Goal: Navigation & Orientation: Find specific page/section

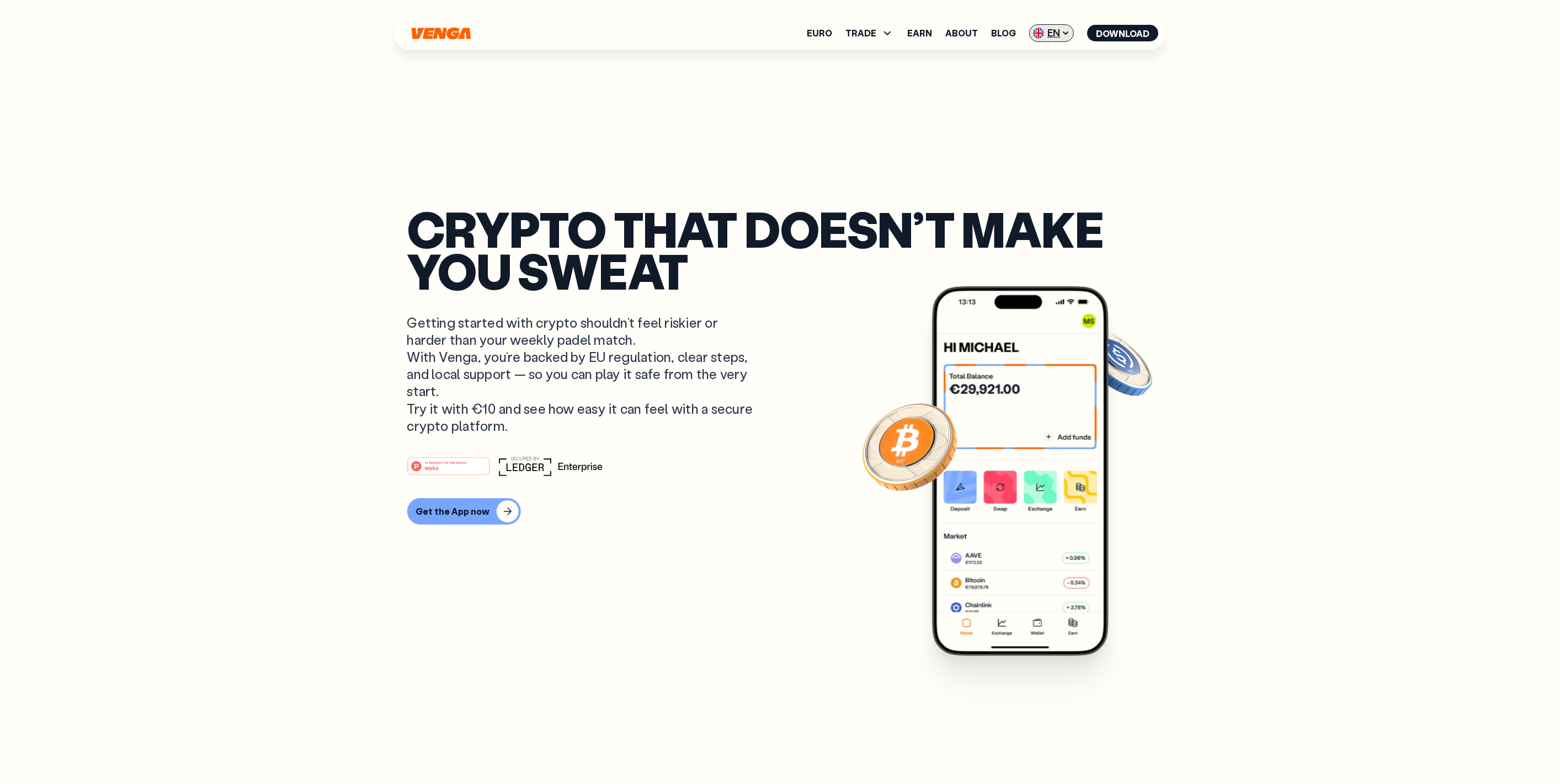
click at [769, 28] on span "EN" at bounding box center [1052, 32] width 44 height 17
click at [769, 80] on div "Español - ES" at bounding box center [1022, 77] width 57 height 11
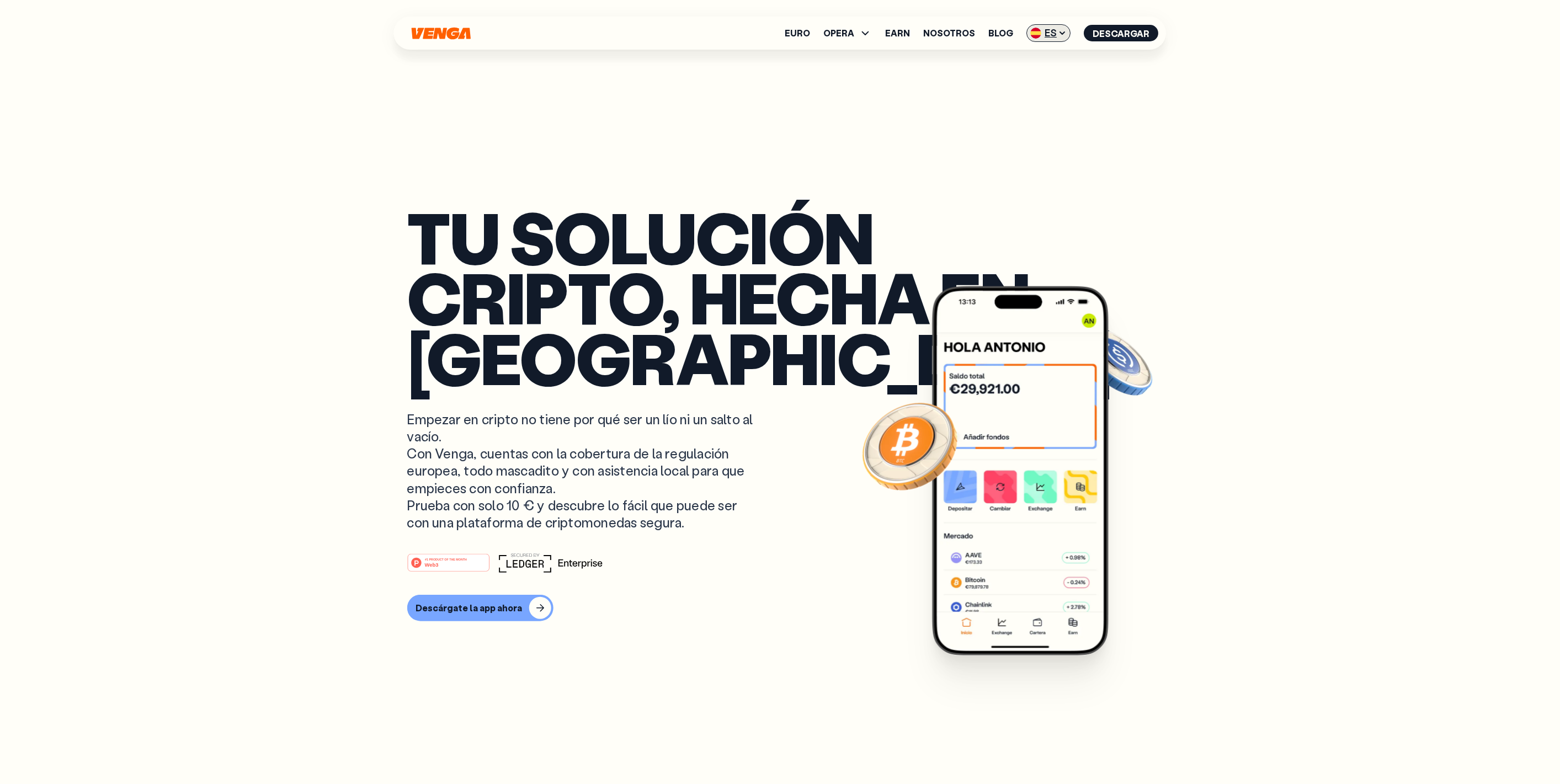
click at [769, 30] on span "ES" at bounding box center [1049, 32] width 44 height 17
click at [769, 92] on div "Català - CAT" at bounding box center [1020, 98] width 59 height 11
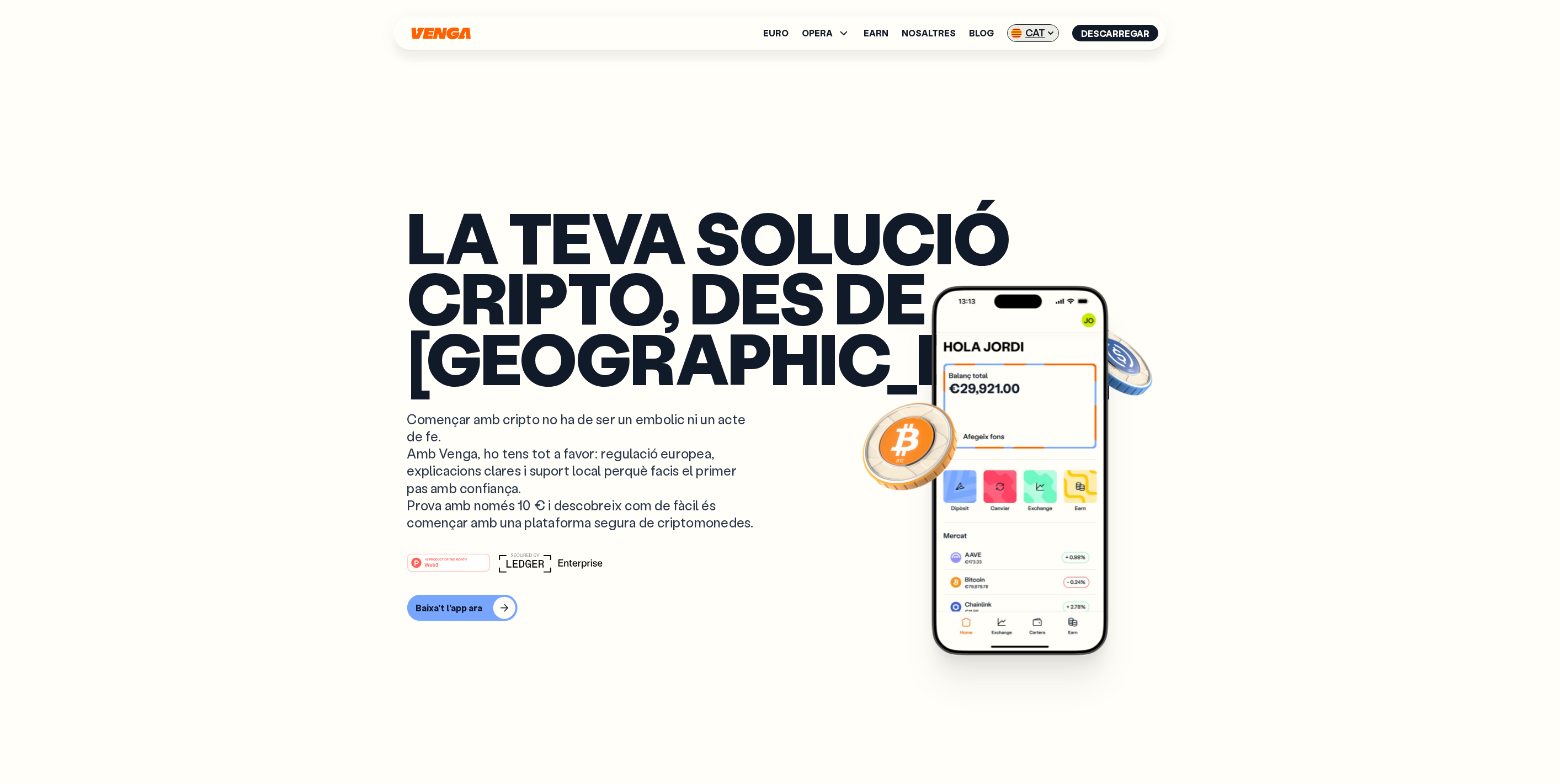
click at [769, 35] on span "CAT" at bounding box center [1033, 32] width 52 height 17
click at [769, 77] on div "Español - ES" at bounding box center [1007, 77] width 57 height 11
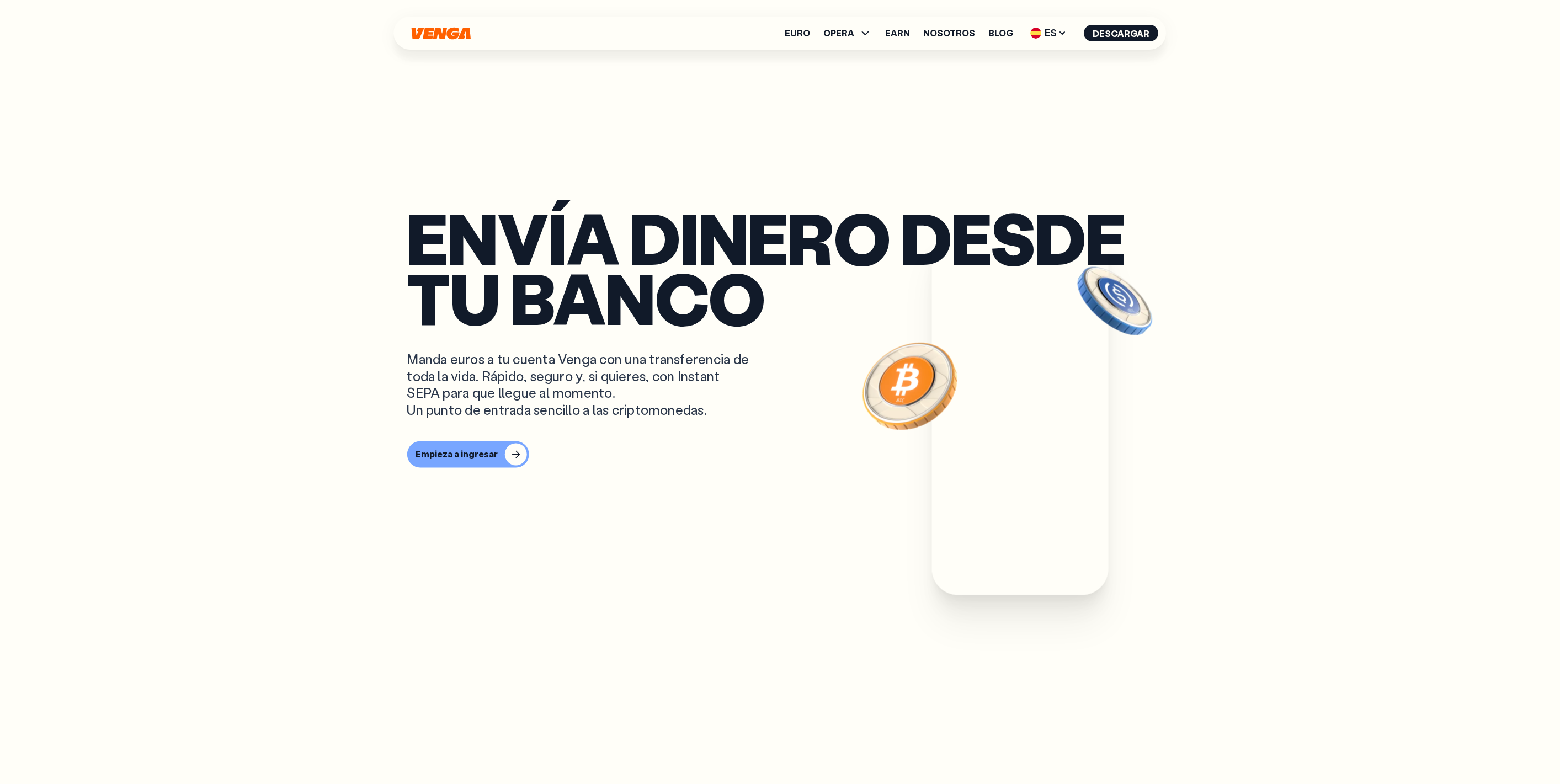
scroll to position [613, 0]
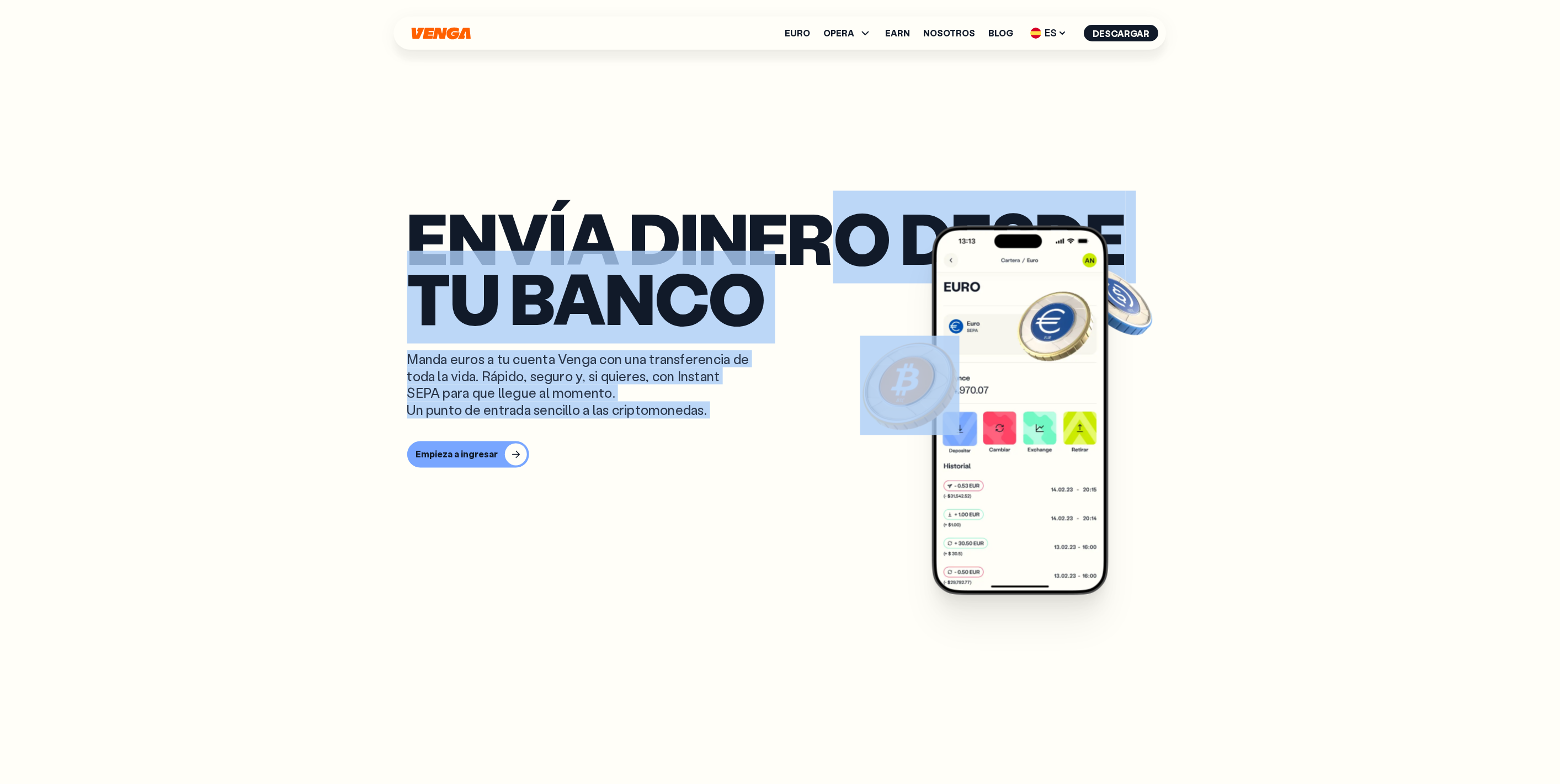
drag, startPoint x: 915, startPoint y: 214, endPoint x: 952, endPoint y: 226, distance: 38.9
click at [769, 226] on div "Envía dinero desde tu banco Manda euros a tu cuenta Venga con una transferencia…" at bounding box center [780, 392] width 747 height 784
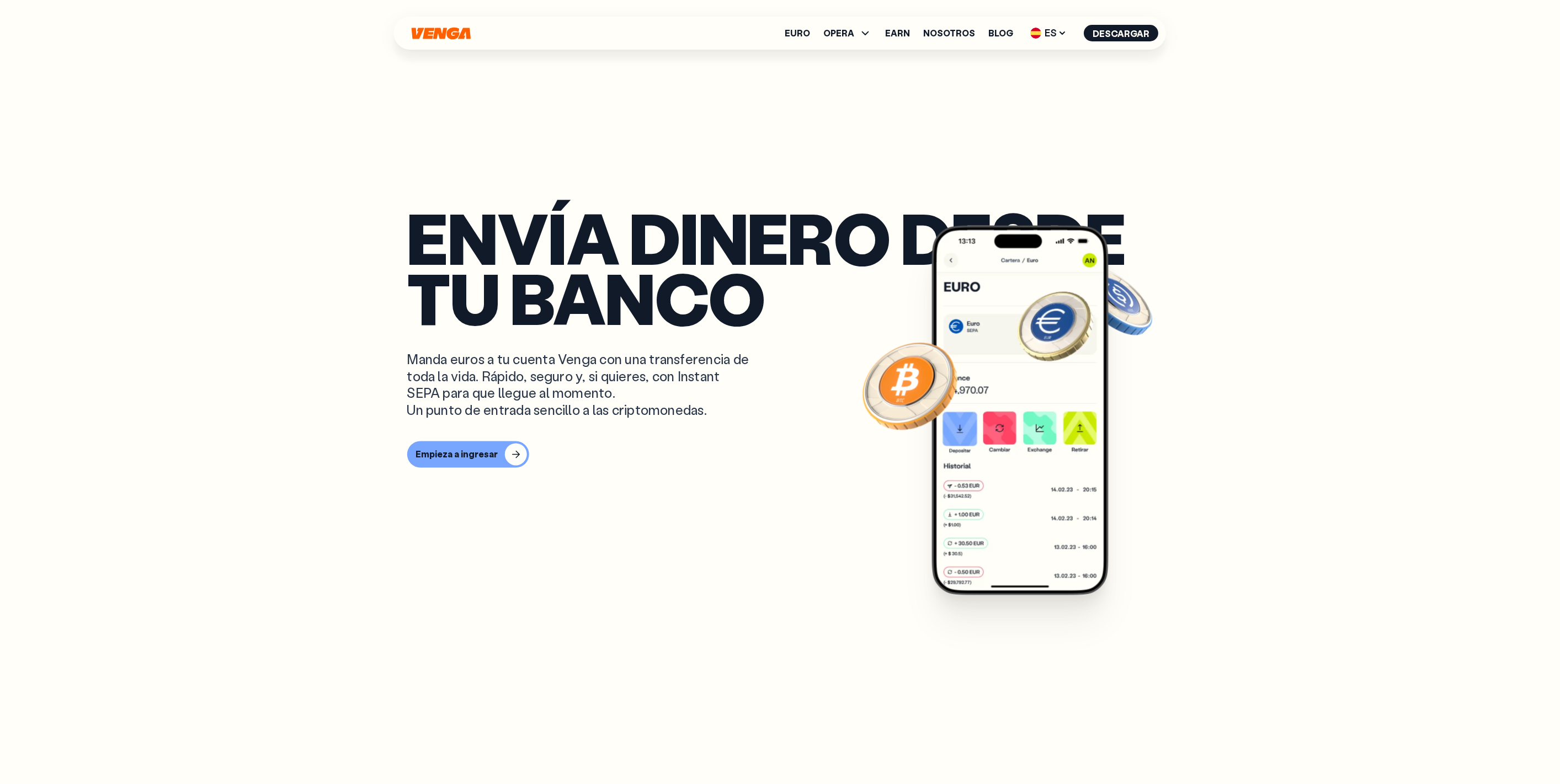
click at [769, 219] on p "Envía dinero desde tu banco" at bounding box center [780, 268] width 747 height 121
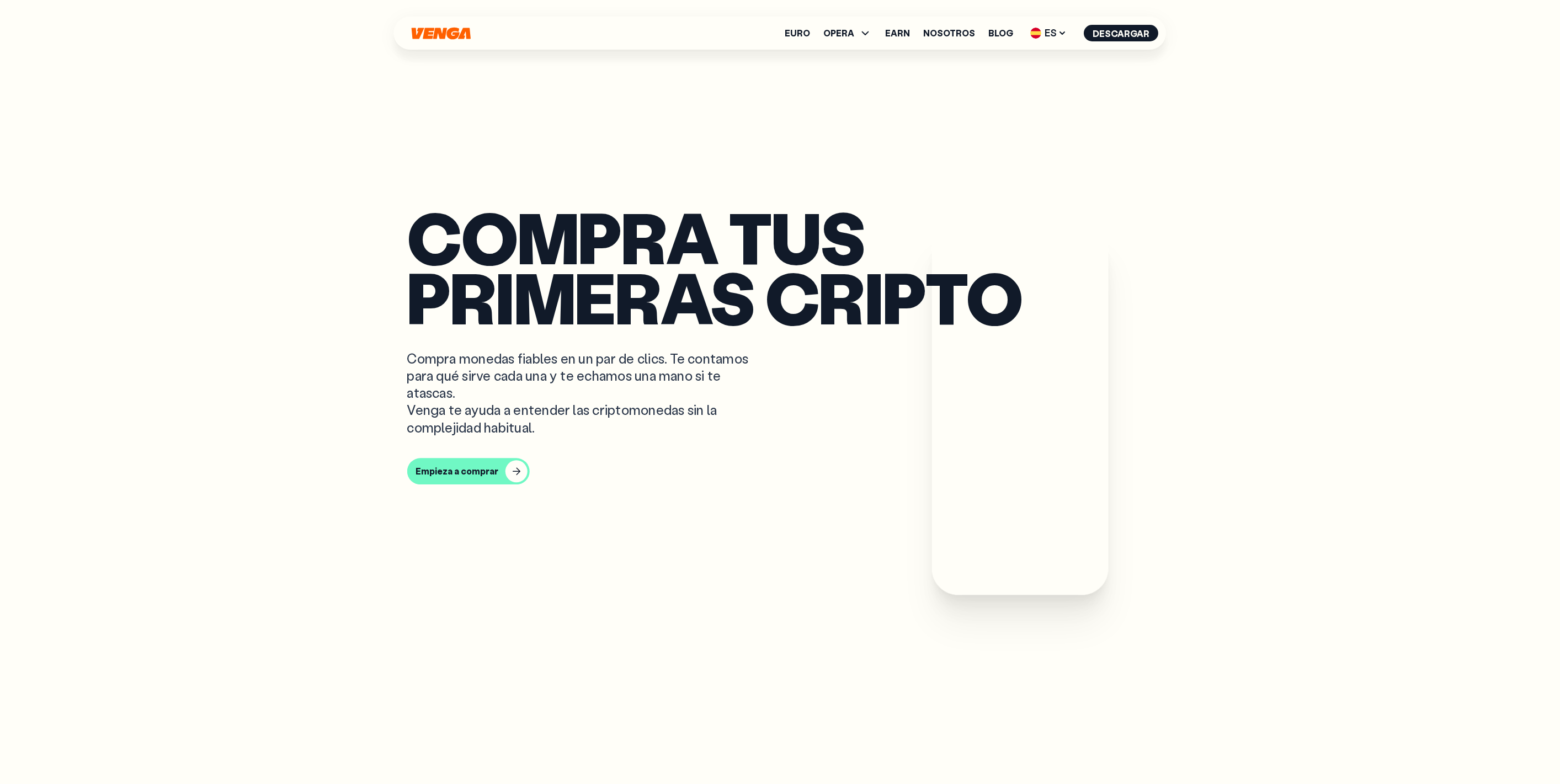
scroll to position [858, 0]
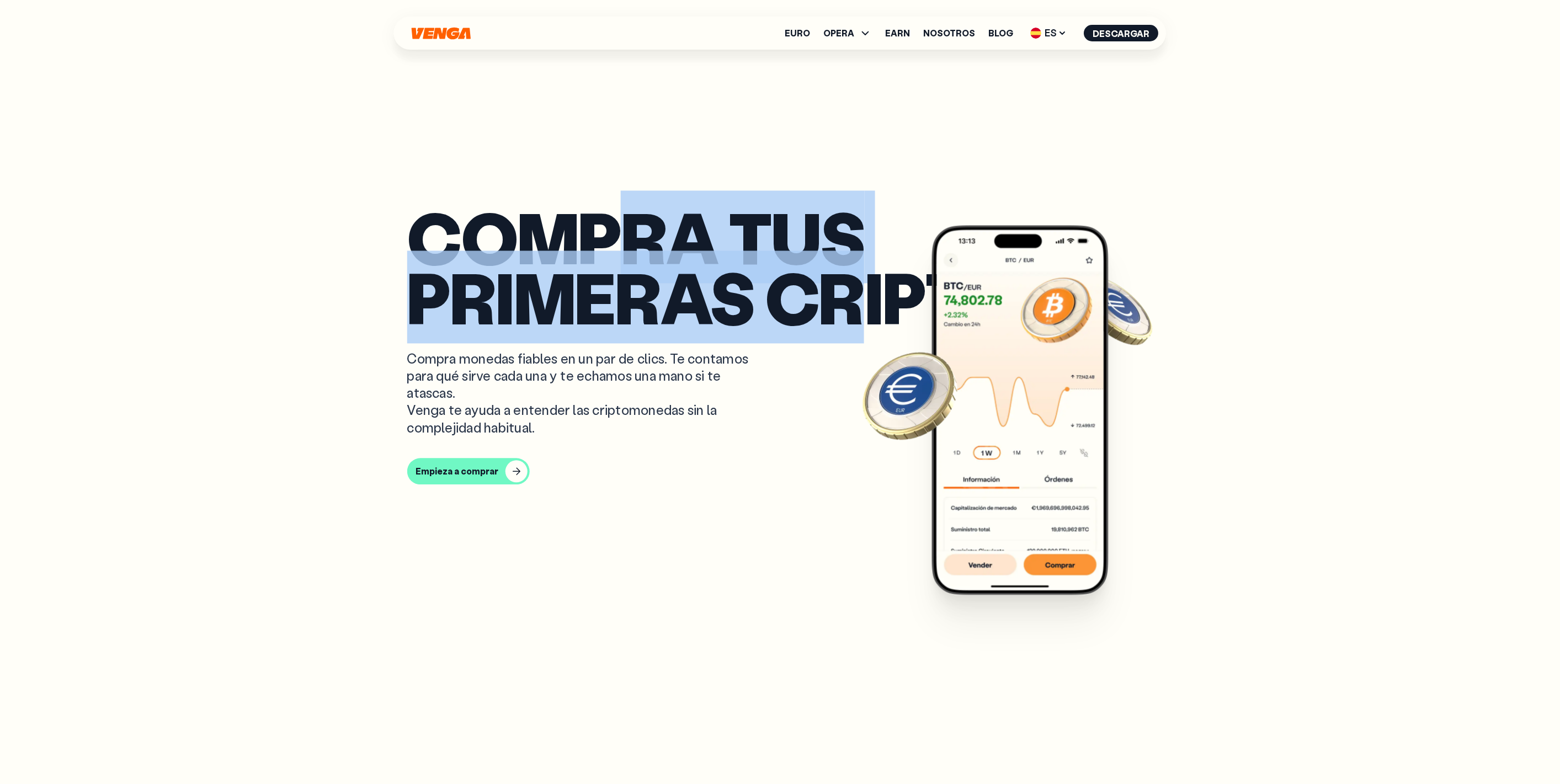
drag, startPoint x: 619, startPoint y: 256, endPoint x: 819, endPoint y: 337, distance: 215.8
click at [769, 328] on p "Compra tus primeras cripto" at bounding box center [780, 268] width 747 height 121
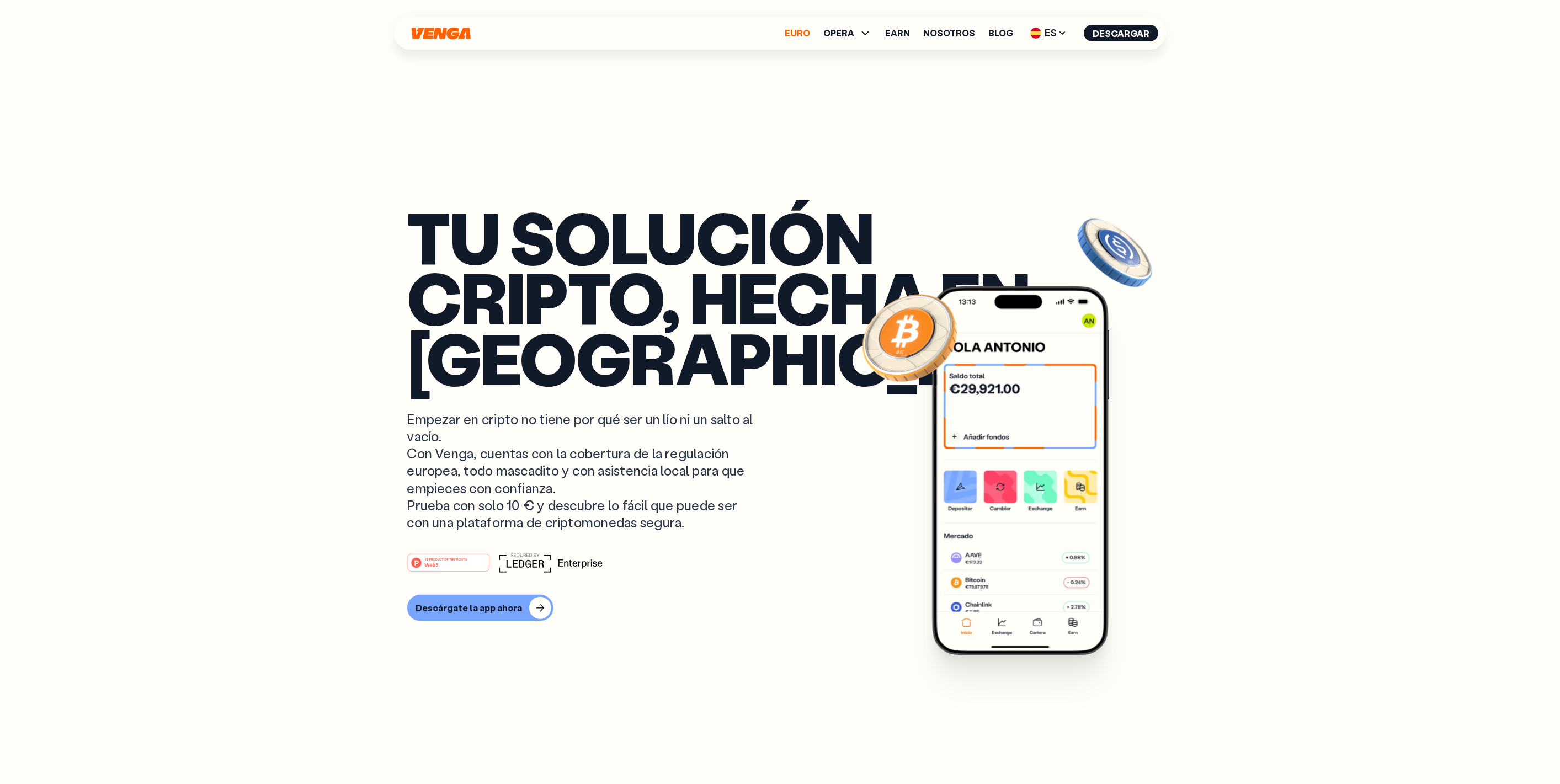
scroll to position [1, 0]
click at [769, 33] on link "Euro" at bounding box center [798, 33] width 26 height 9
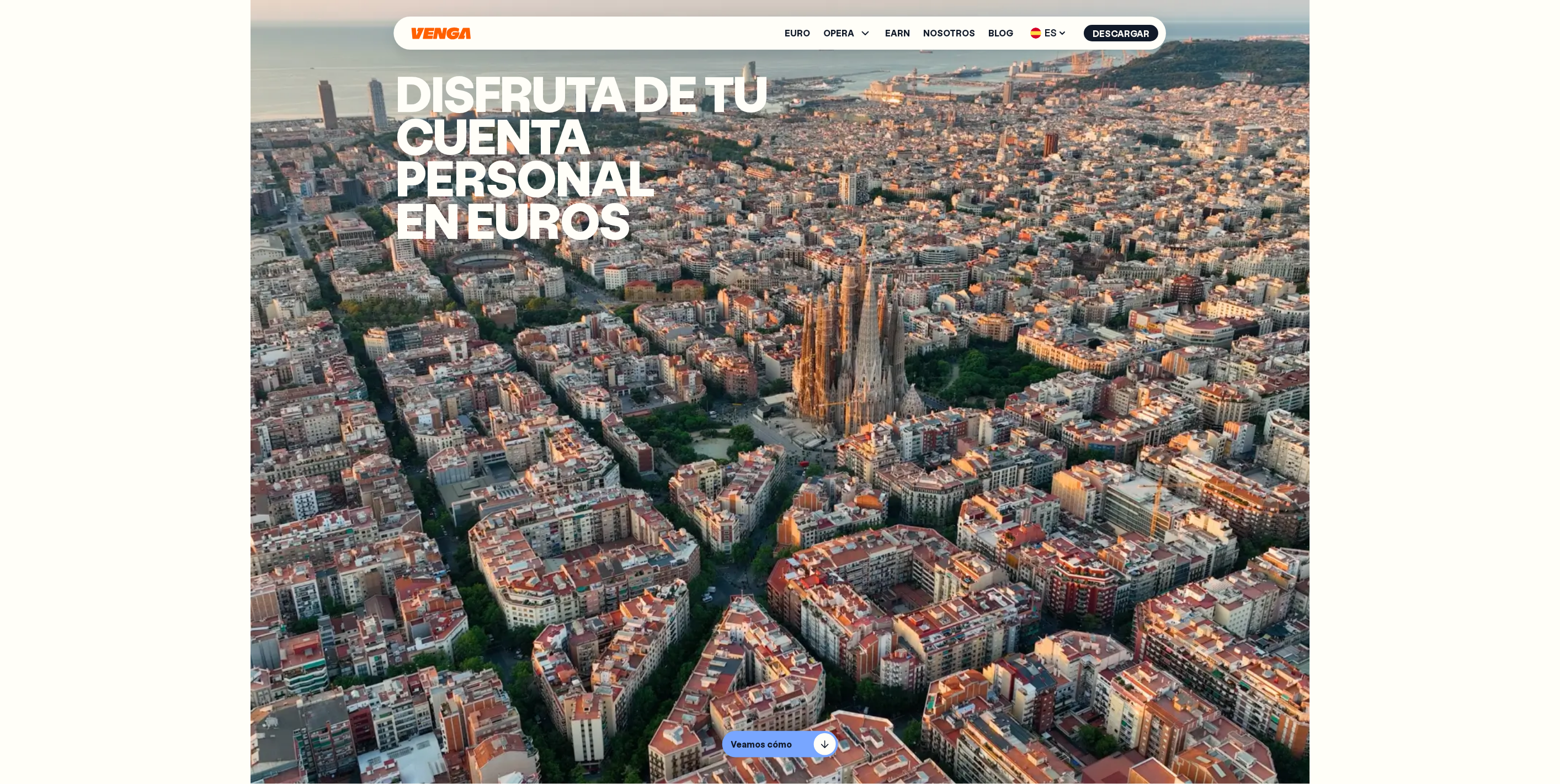
click at [420, 26] on div "Euro OPERA Comprar Vender Cambiar Exchange Earn Nosotros Blog ES English - EN E…" at bounding box center [780, 33] width 773 height 33
click at [769, 34] on img at bounding box center [1036, 33] width 11 height 11
click at [769, 59] on div "English - EN" at bounding box center [1018, 56] width 54 height 11
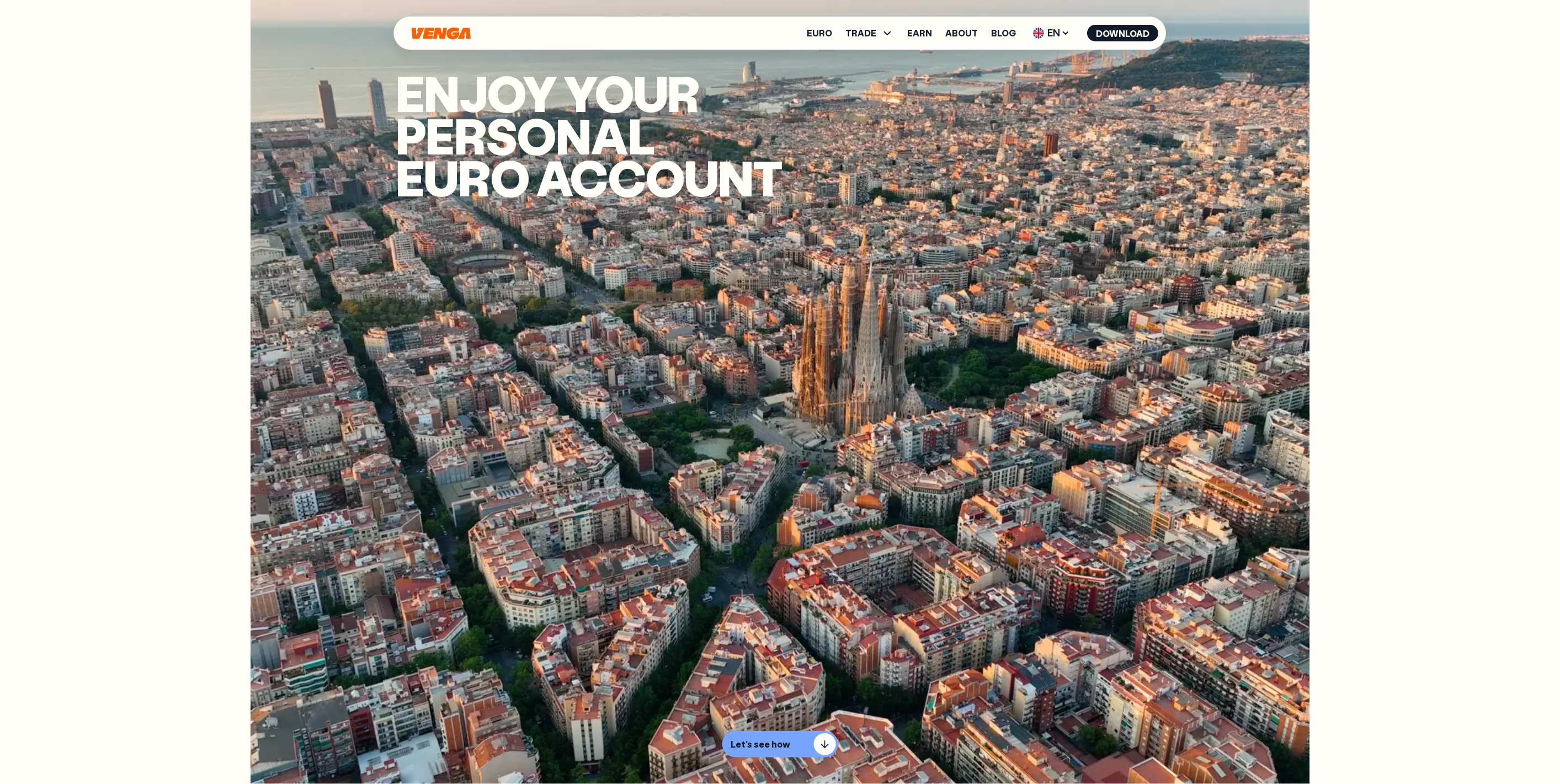
click at [440, 30] on icon "Home" at bounding box center [441, 33] width 59 height 12
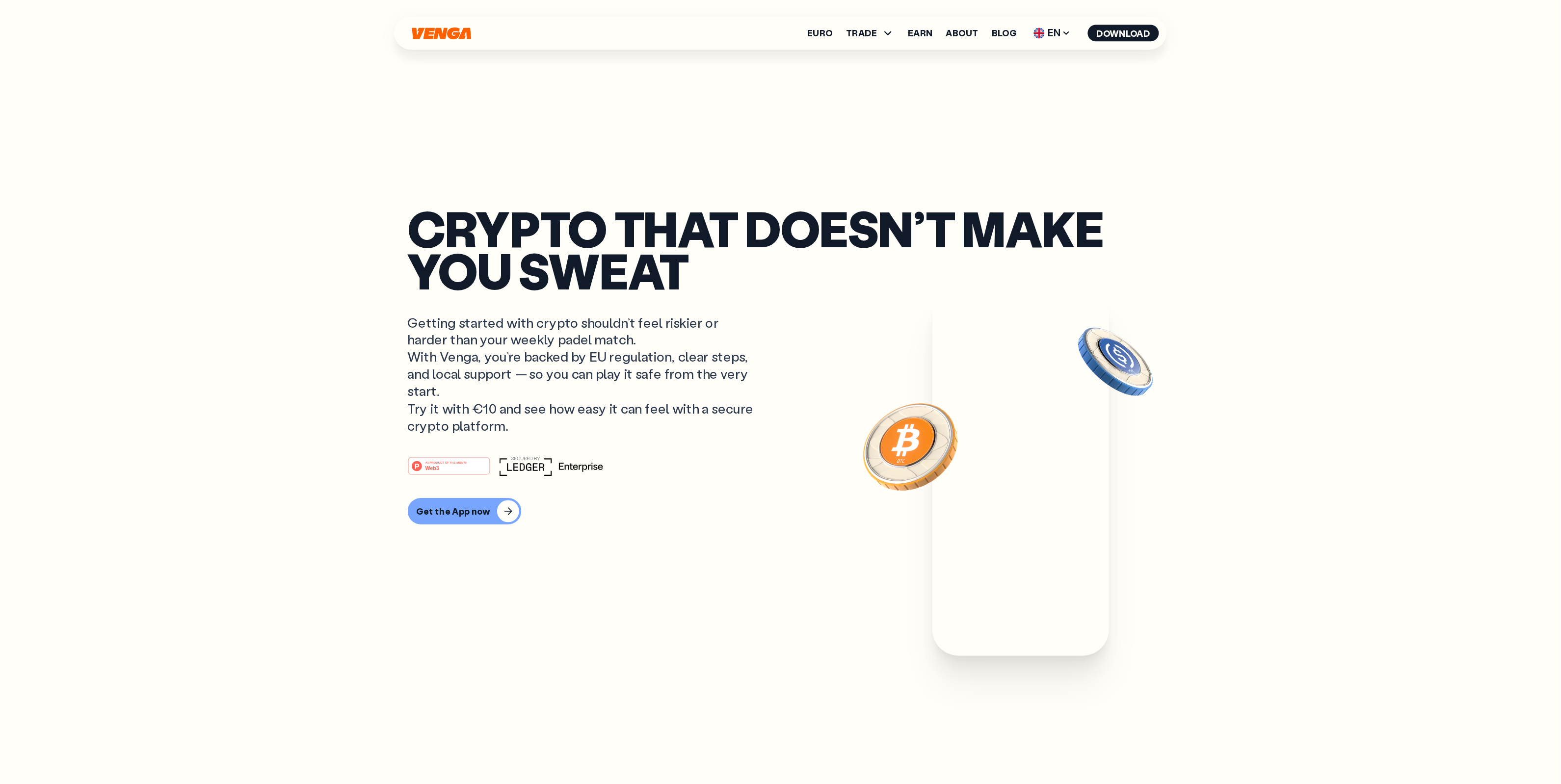
scroll to position [110, 0]
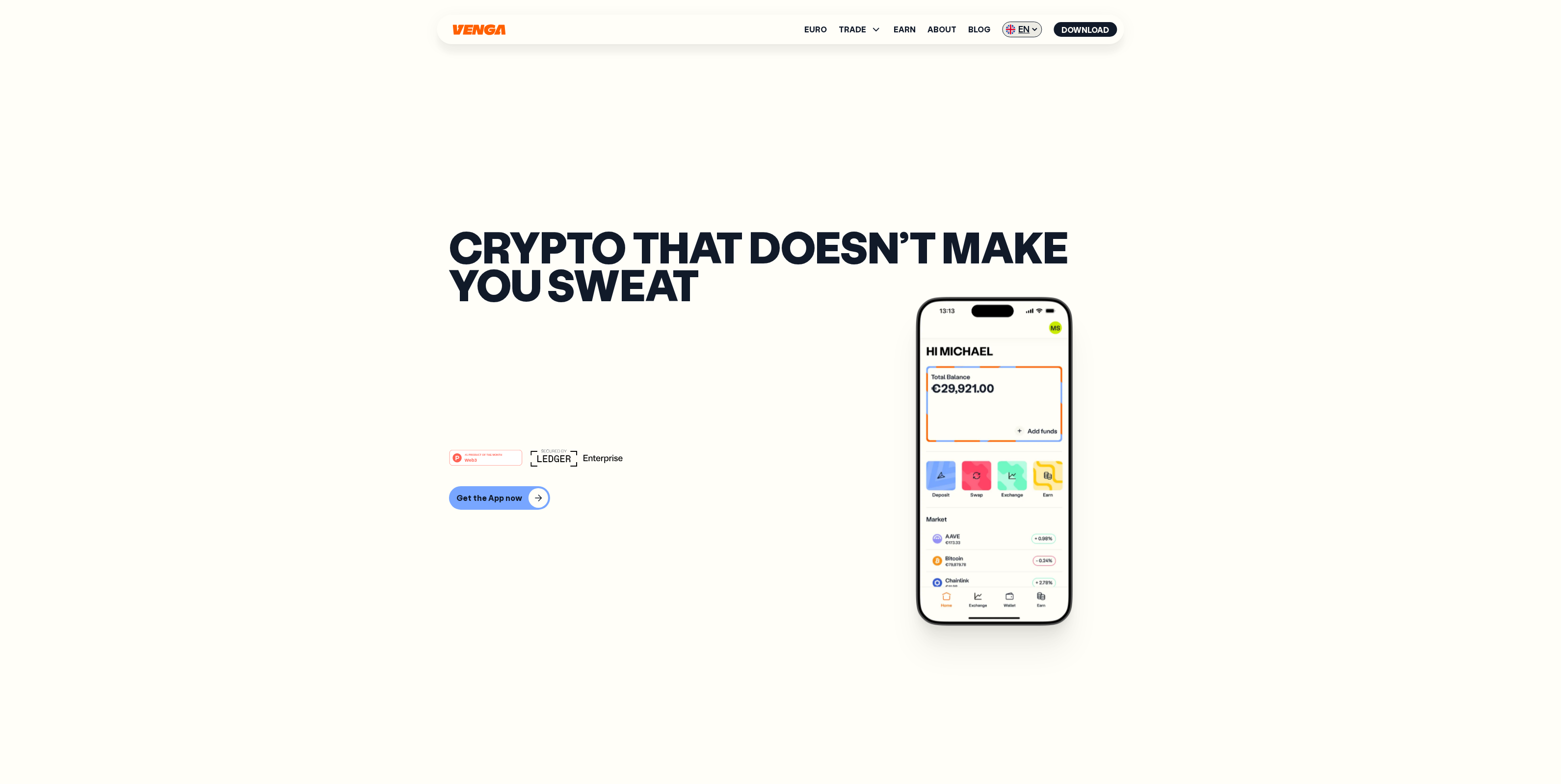
click at [684, 30] on span "EN" at bounding box center [1022, 29] width 39 height 15
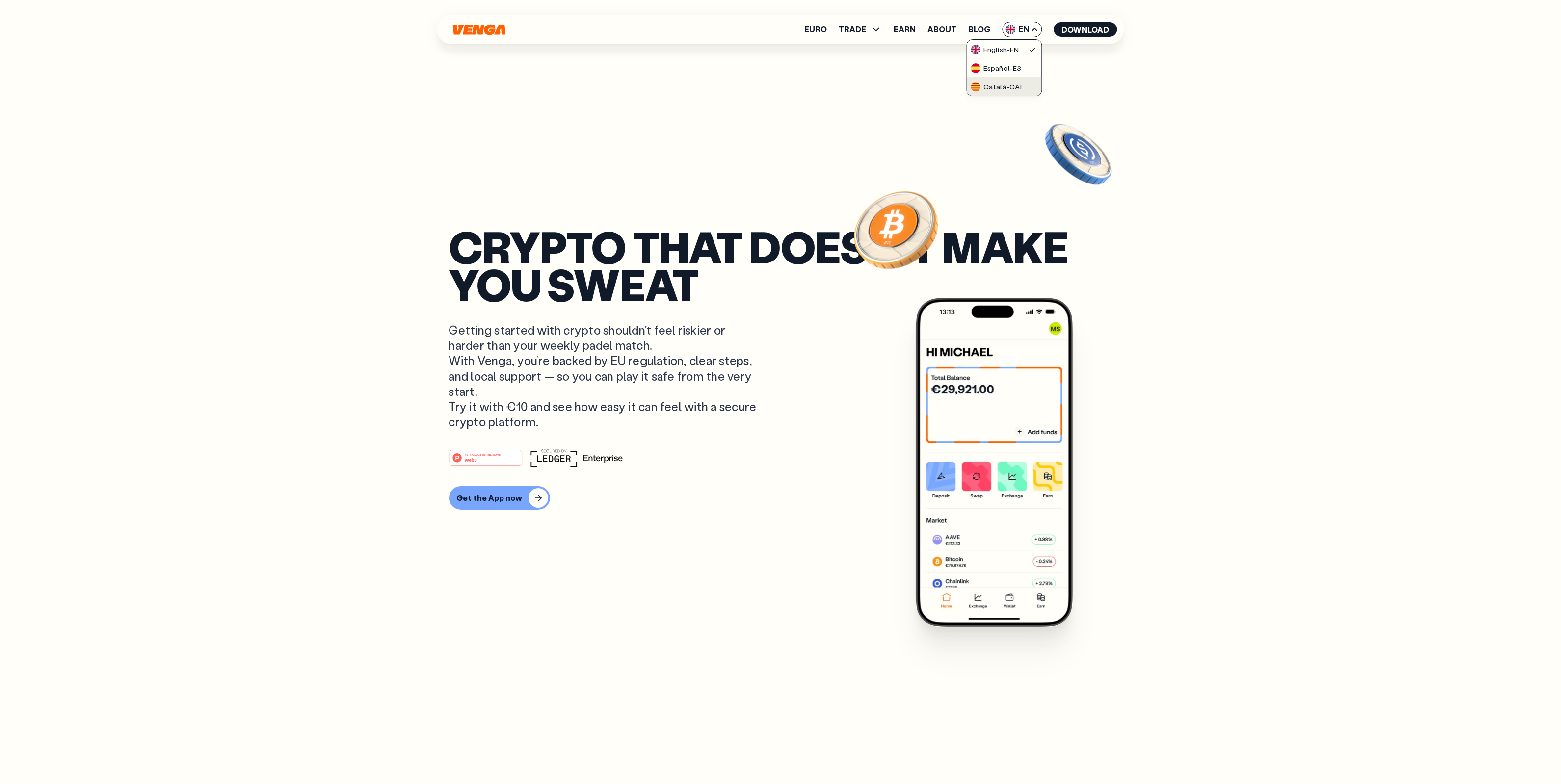
scroll to position [0, 0]
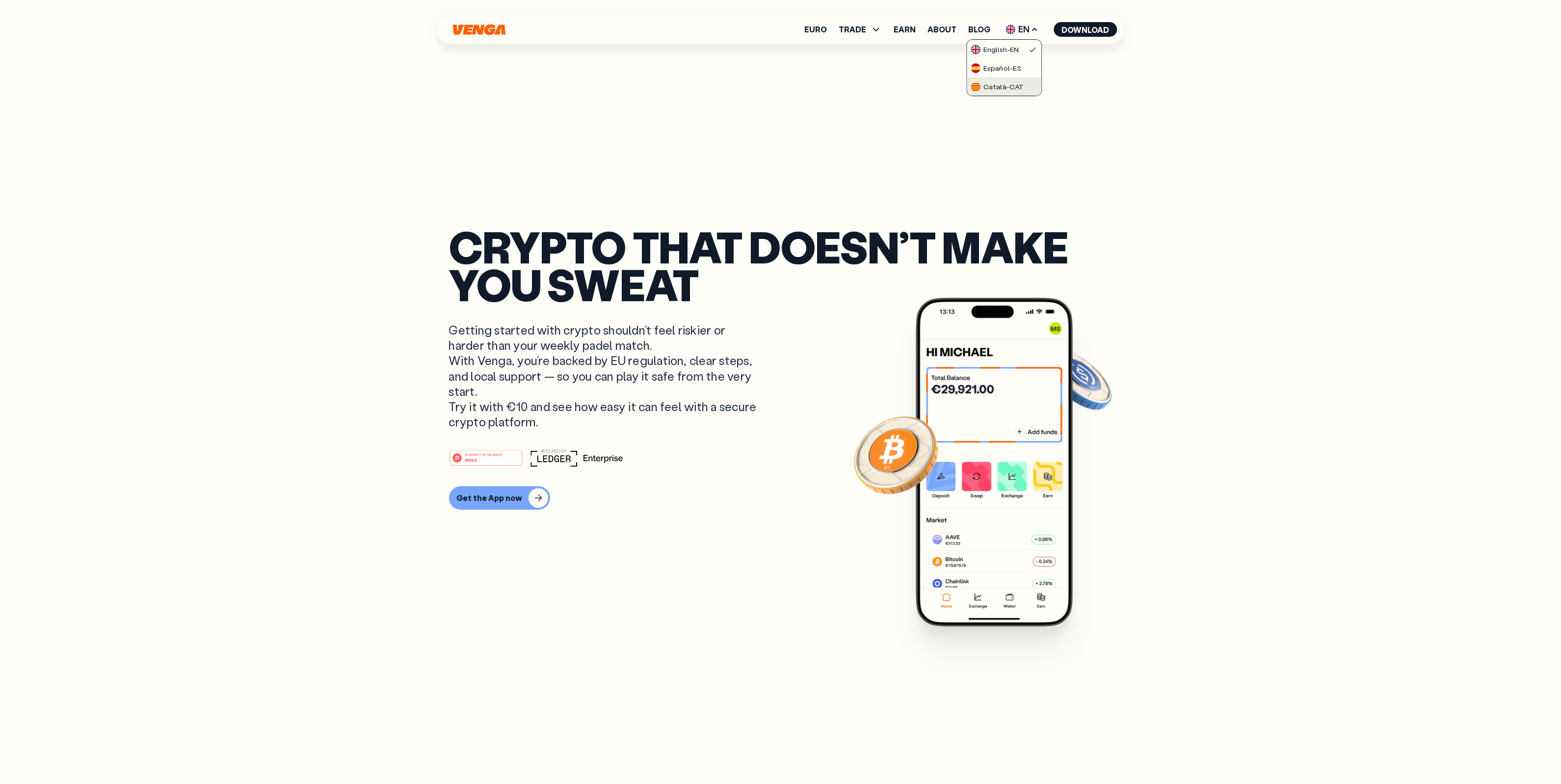
click at [684, 84] on div "Català - CAT" at bounding box center [997, 87] width 53 height 10
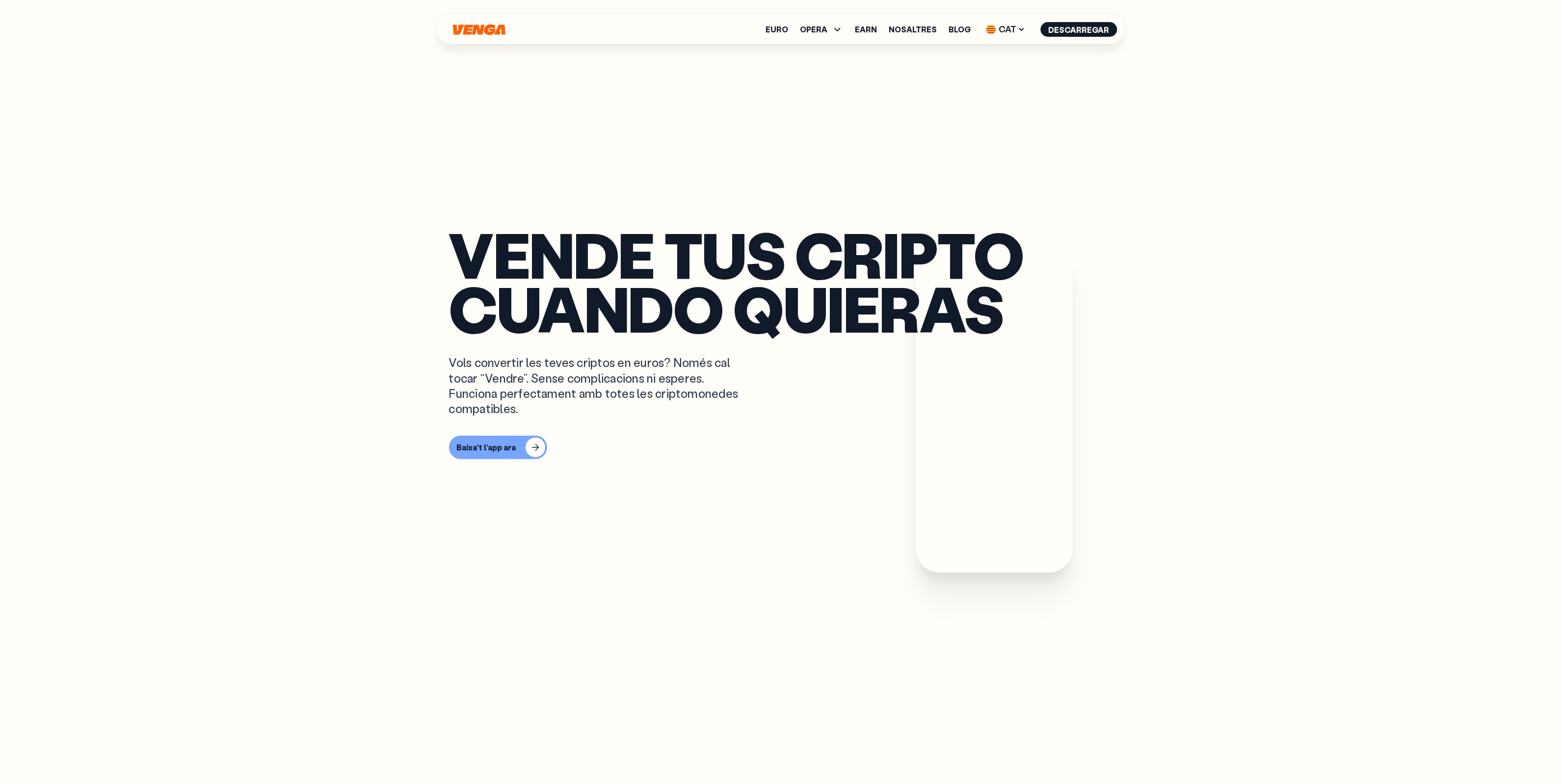
scroll to position [1104, 0]
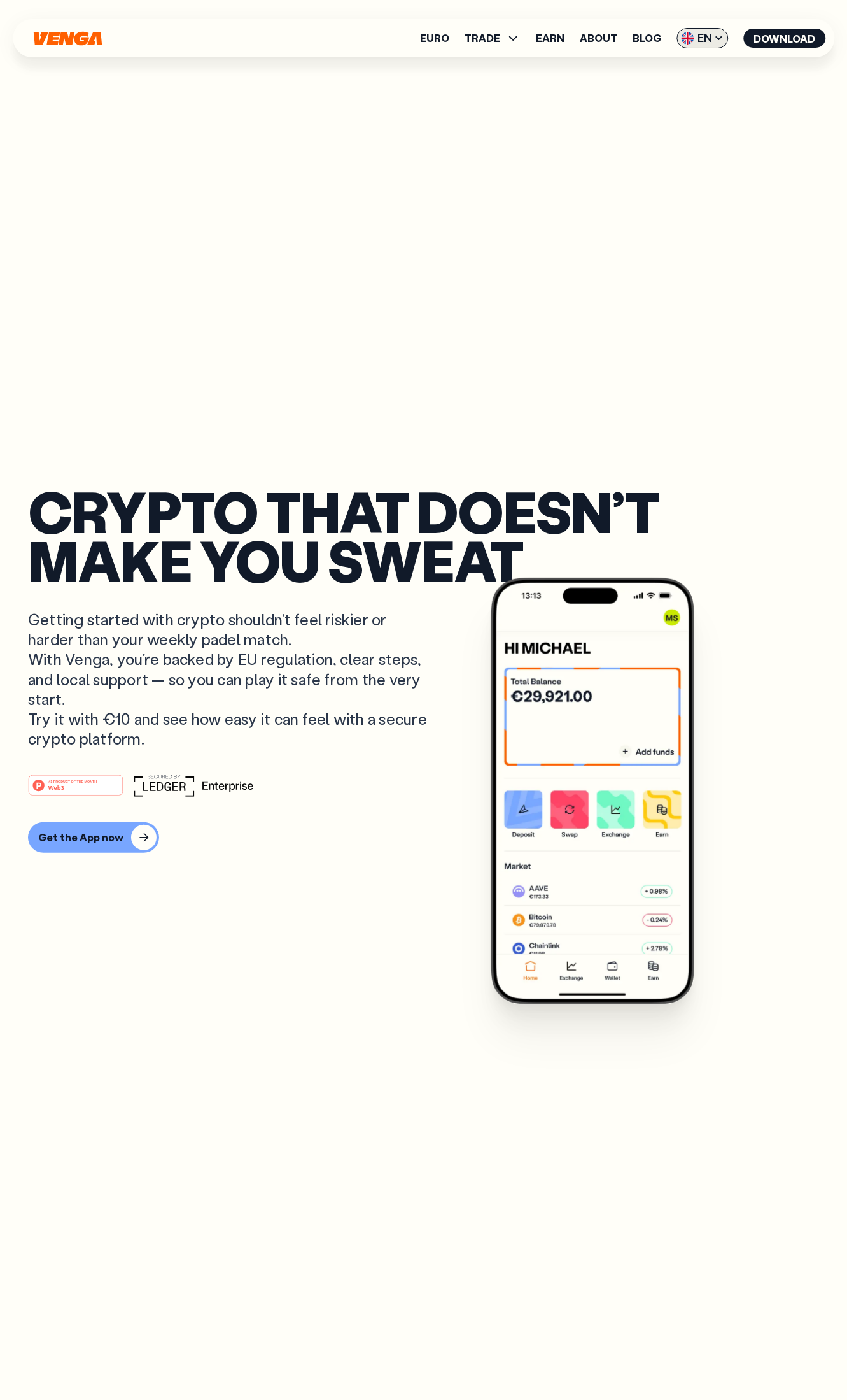
click at [707, 43] on span "EN" at bounding box center [701, 37] width 51 height 20
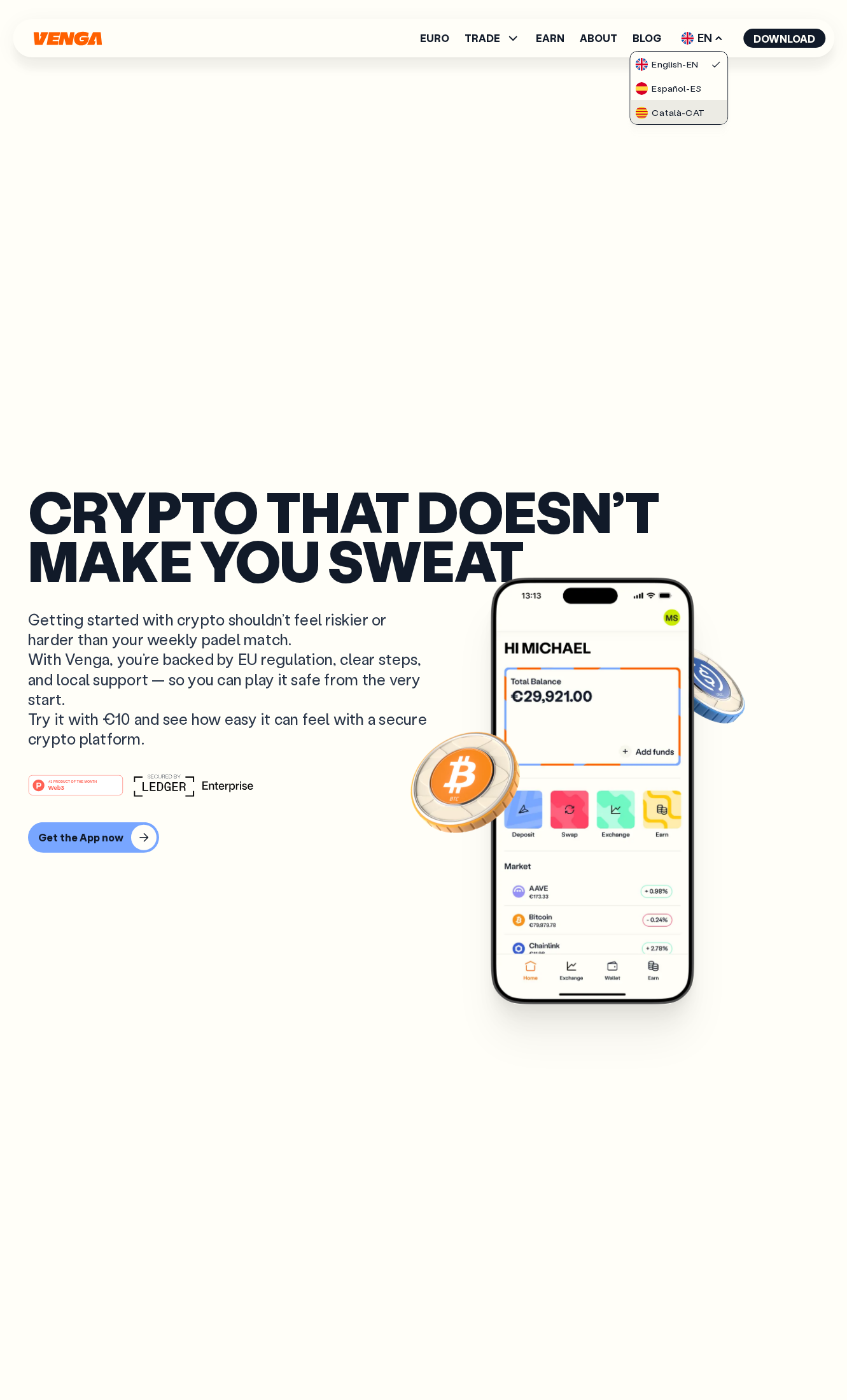
click at [656, 111] on div "Català - CAT" at bounding box center [669, 113] width 68 height 13
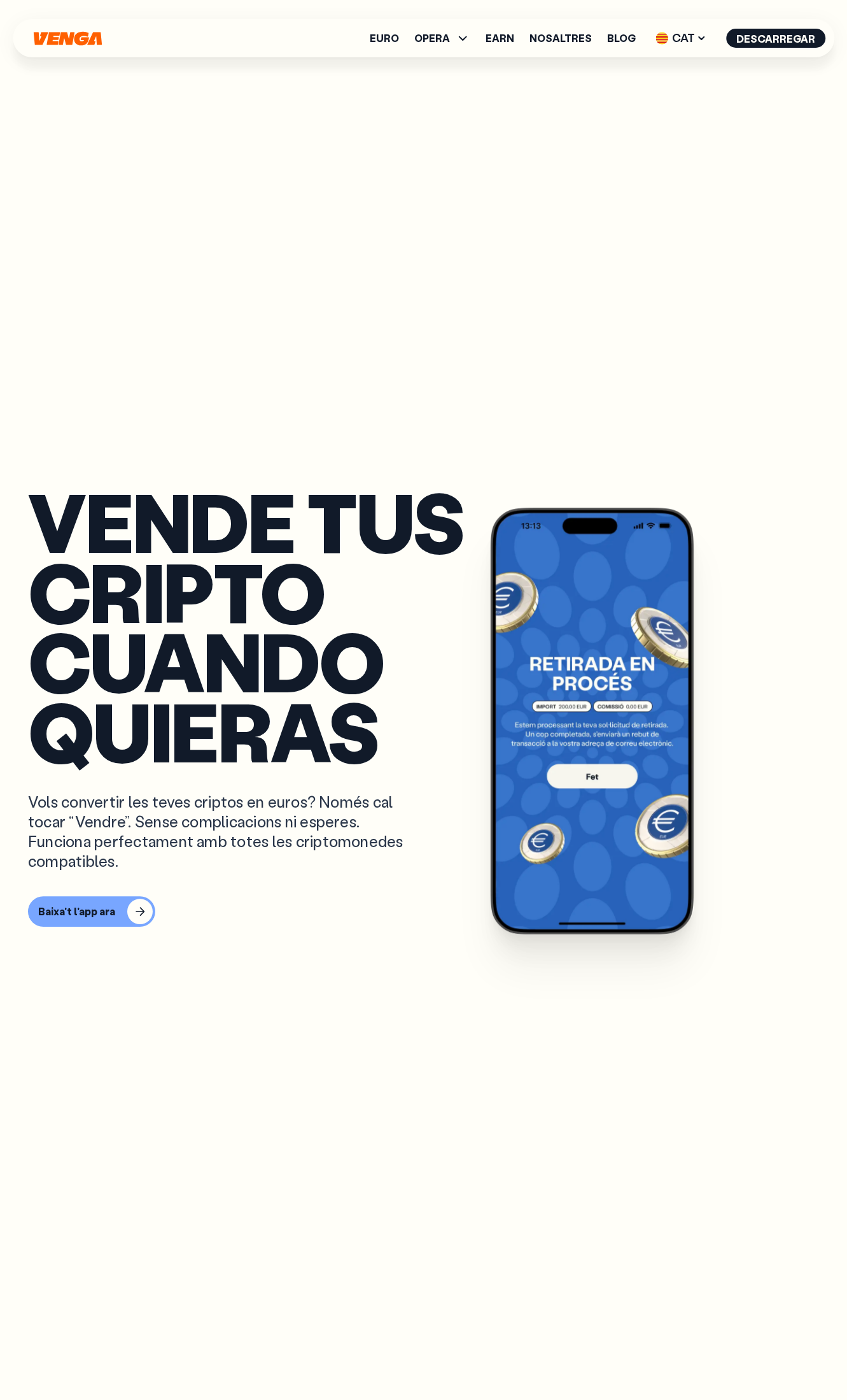
scroll to position [2070, 0]
drag, startPoint x: 33, startPoint y: 508, endPoint x: 400, endPoint y: 752, distance: 440.7
click at [400, 752] on p "Vende tus cripto cuando quieras" at bounding box center [329, 626] width 604 height 279
copy p "Vende tus cripto cuando quieras"
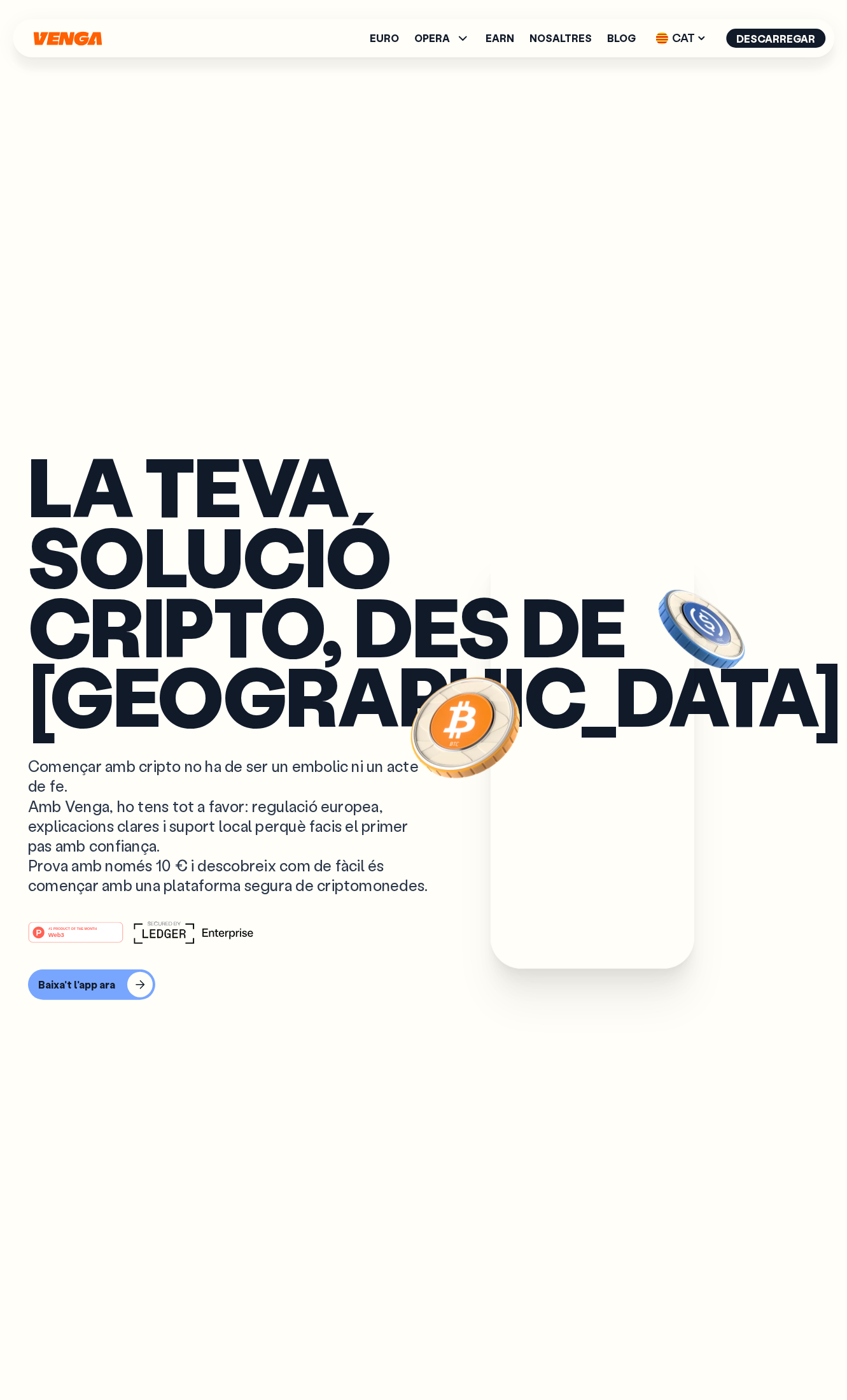
scroll to position [160, 0]
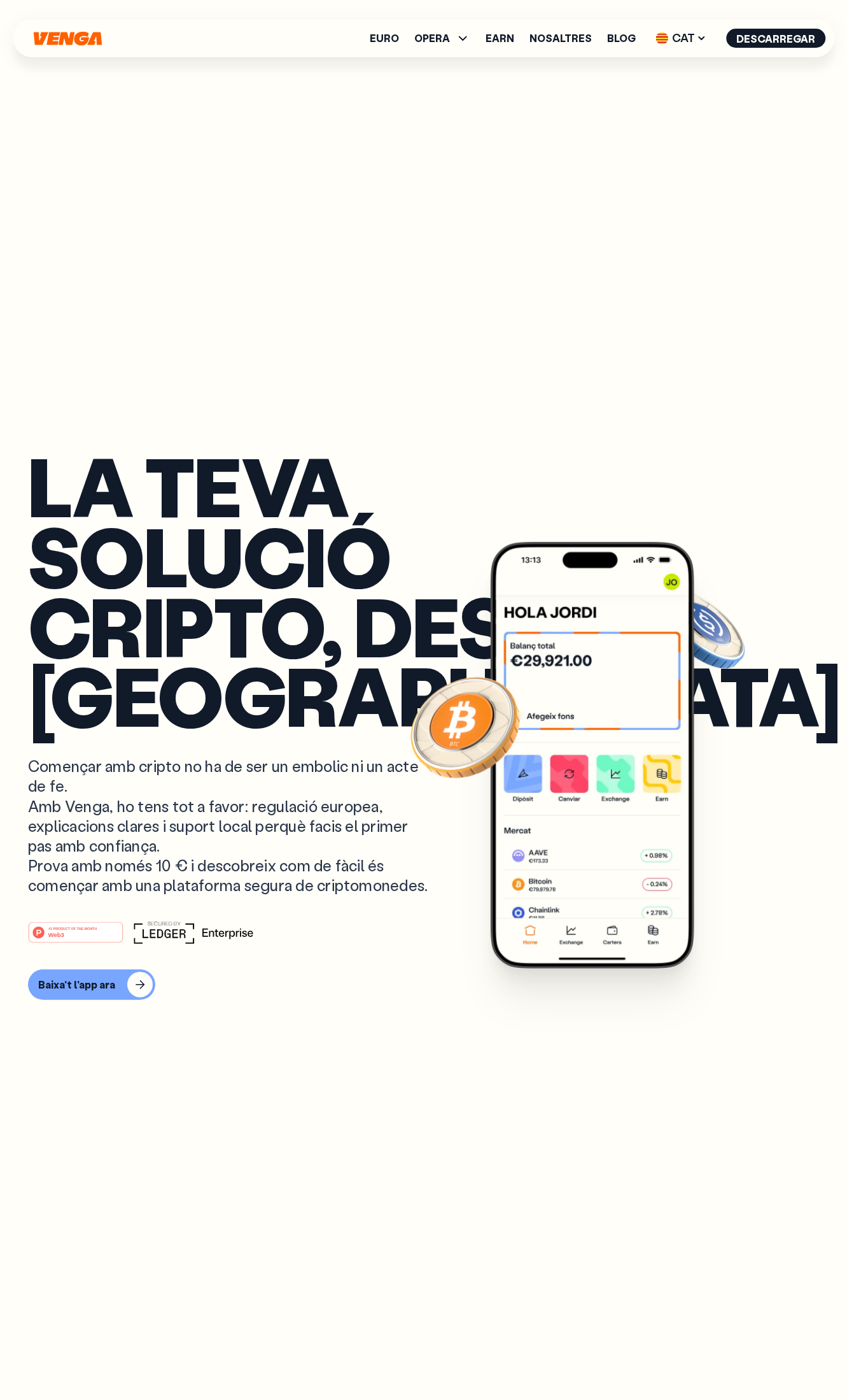
click at [243, 42] on div "Euro OPERA Comprar Vendre Canviar Exchange Earn Nosaltres Blog CAT English - EN…" at bounding box center [424, 38] width 822 height 38
